Goal: Consume media (video, audio)

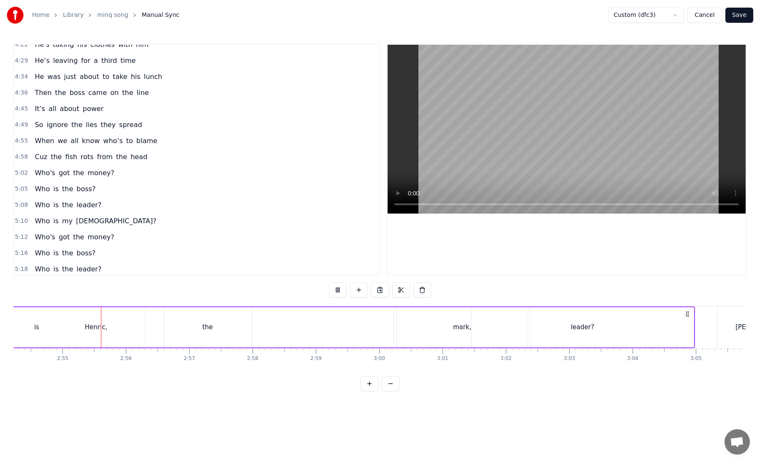
scroll to position [0, 11040]
click at [545, 378] on div "1:00 He's taking his clothes with him 1:08 He's got to leave again 1:16 The one…" at bounding box center [380, 218] width 733 height 348
click at [349, 295] on div at bounding box center [380, 290] width 102 height 15
click at [340, 293] on button at bounding box center [338, 290] width 18 height 15
click at [329, 283] on button at bounding box center [338, 290] width 18 height 15
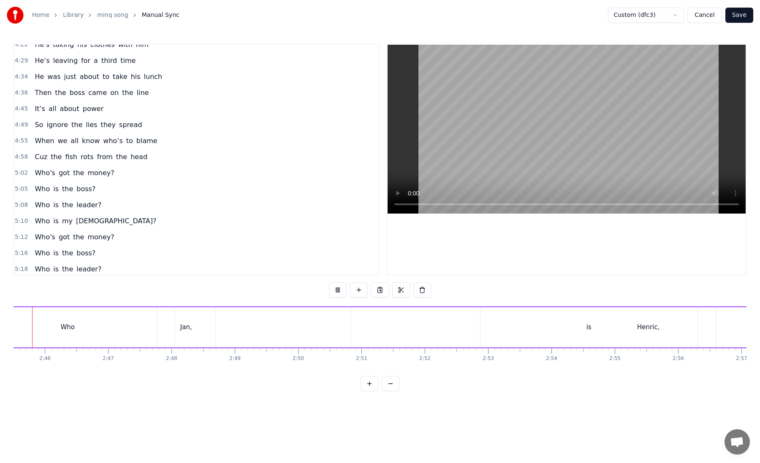
scroll to position [0, 10452]
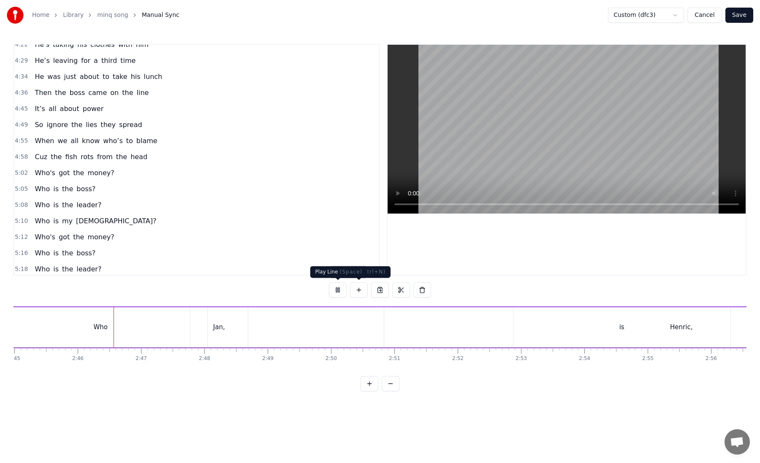
click at [337, 291] on button at bounding box center [338, 290] width 18 height 15
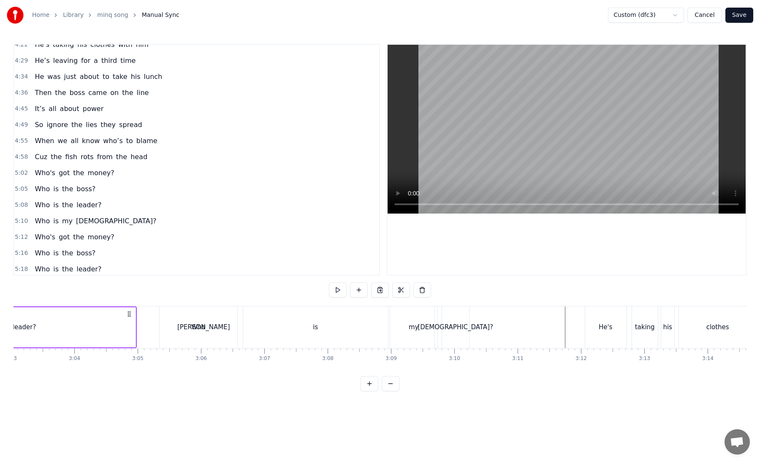
scroll to position [0, 11590]
click at [296, 373] on div "1:00 He's taking his clothes with him 1:08 He's got to leave again 1:16 The one…" at bounding box center [380, 218] width 733 height 348
click at [184, 300] on div "1:00 He's taking his clothes with him 1:08 He's got to leave again 1:16 The one…" at bounding box center [380, 218] width 733 height 348
click at [161, 318] on div "[PERSON_NAME]" at bounding box center [209, 328] width 462 height 42
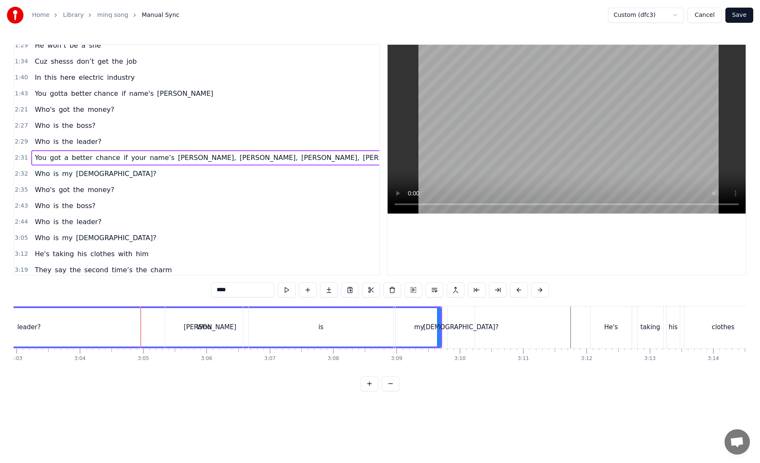
scroll to position [70, 0]
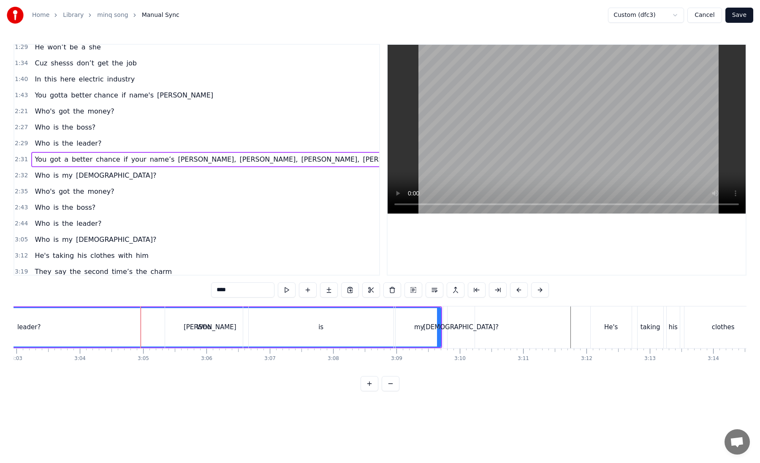
click at [21, 179] on span "2:32" at bounding box center [21, 175] width 13 height 8
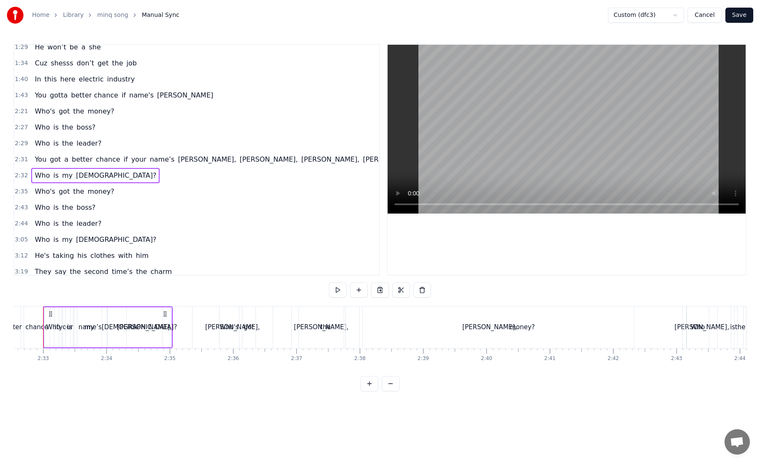
scroll to position [0, 9650]
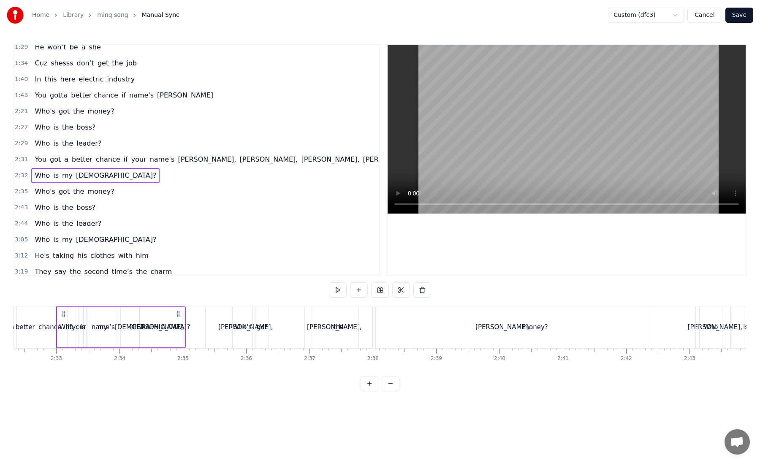
click at [45, 240] on span "Who" at bounding box center [42, 240] width 17 height 10
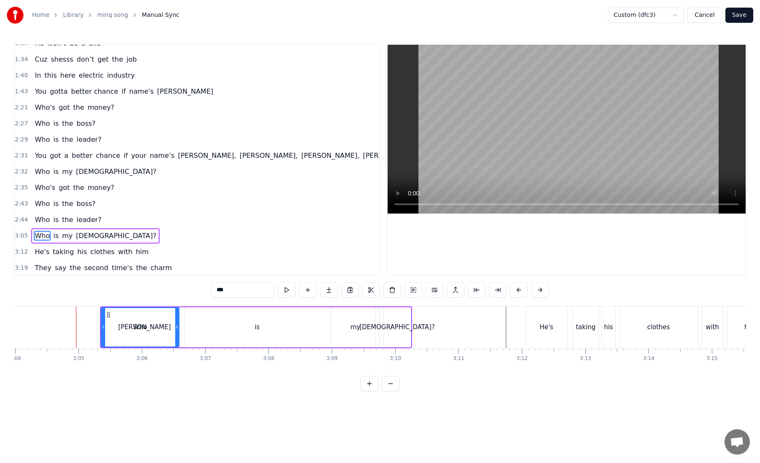
scroll to position [0, 11675]
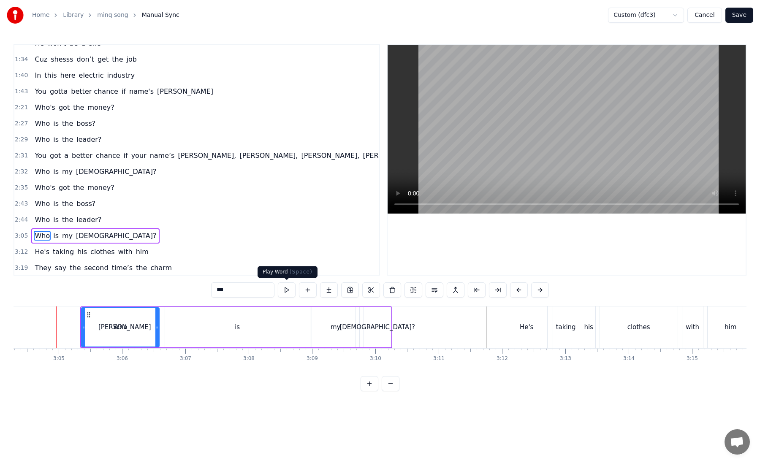
click at [283, 289] on button at bounding box center [287, 290] width 18 height 15
click at [287, 295] on button at bounding box center [287, 290] width 18 height 15
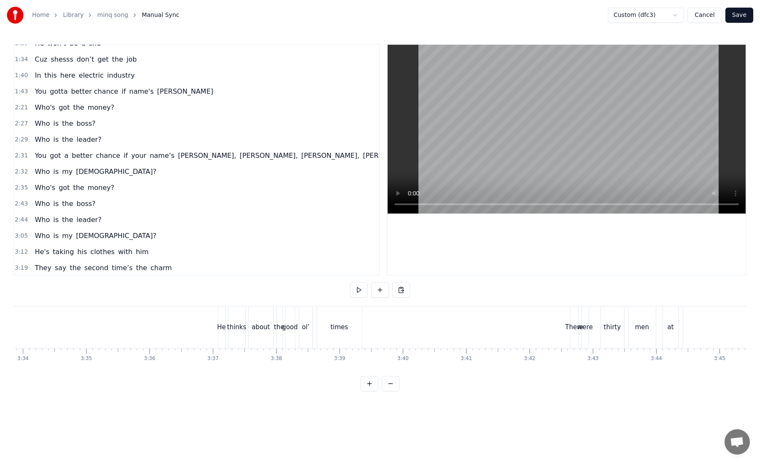
scroll to position [0, 13522]
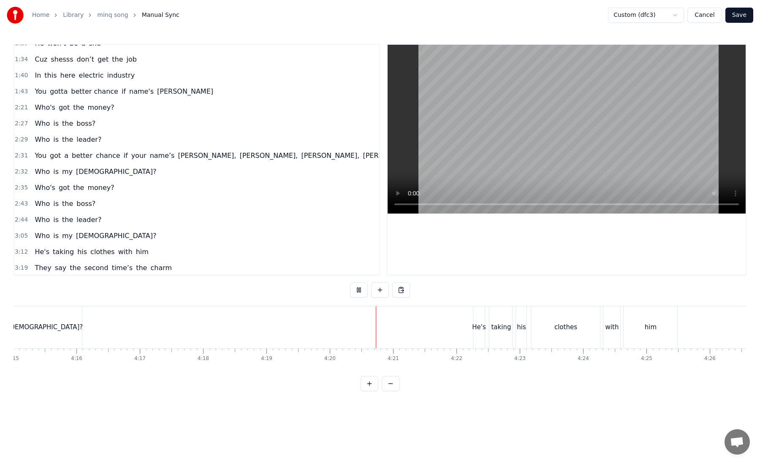
click at [18, 155] on span "2:31" at bounding box center [21, 156] width 13 height 8
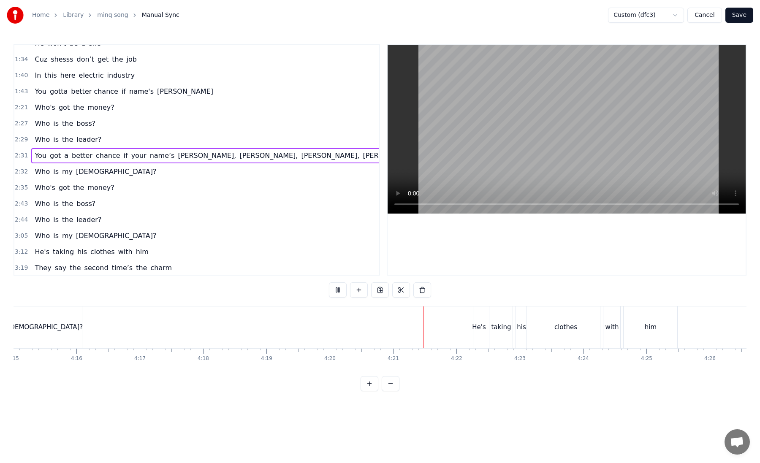
click at [20, 155] on span "2:31" at bounding box center [21, 156] width 13 height 8
click at [44, 154] on span "You" at bounding box center [41, 156] width 14 height 10
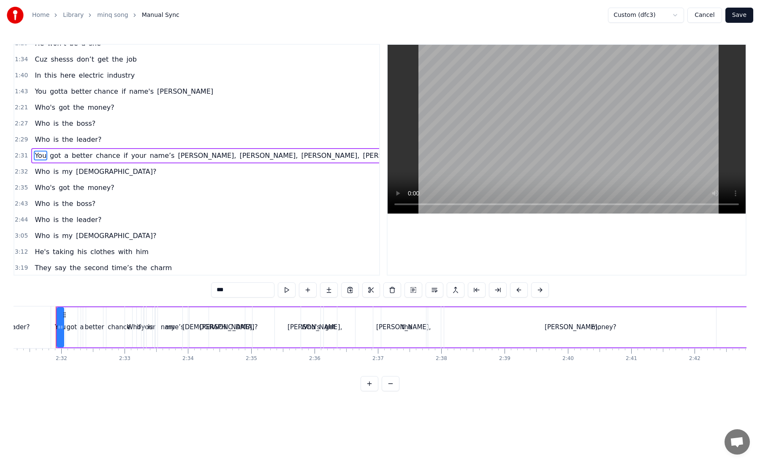
scroll to position [0, 0]
